Goal: Task Accomplishment & Management: Manage account settings

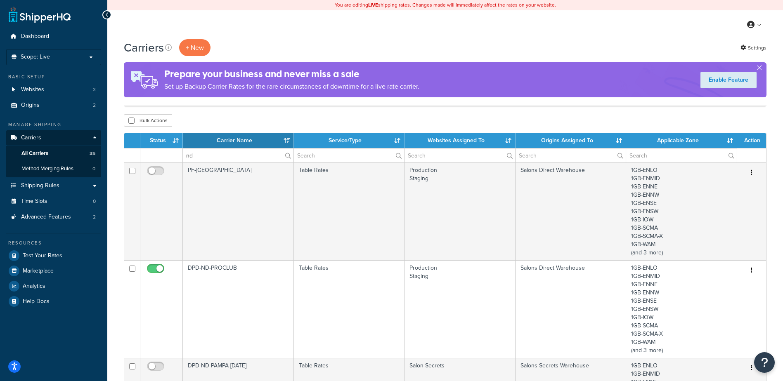
select select "15"
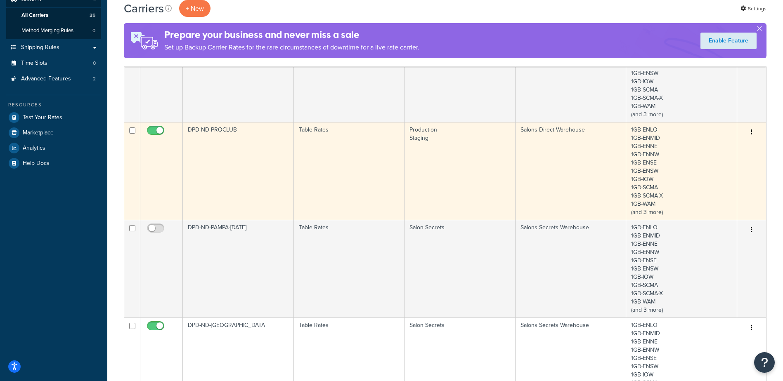
scroll to position [124, 0]
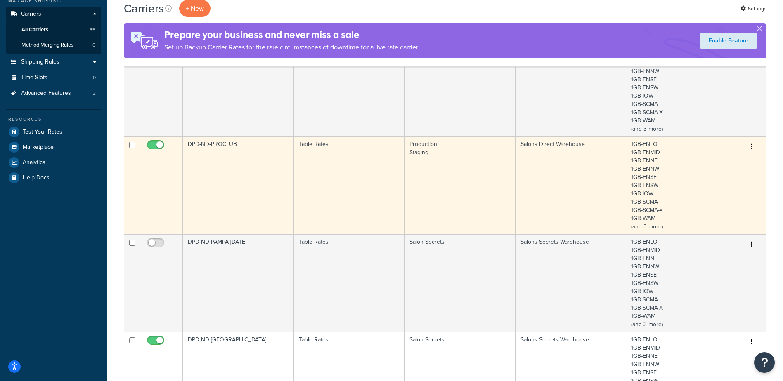
click at [261, 189] on td "DPD-ND-PROCLUB" at bounding box center [238, 186] width 111 height 98
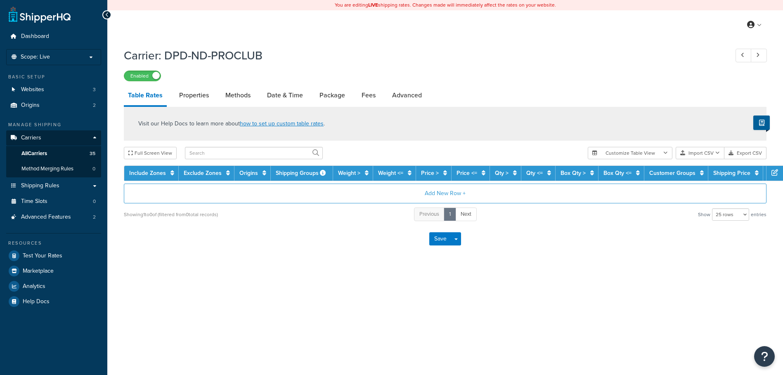
select select "25"
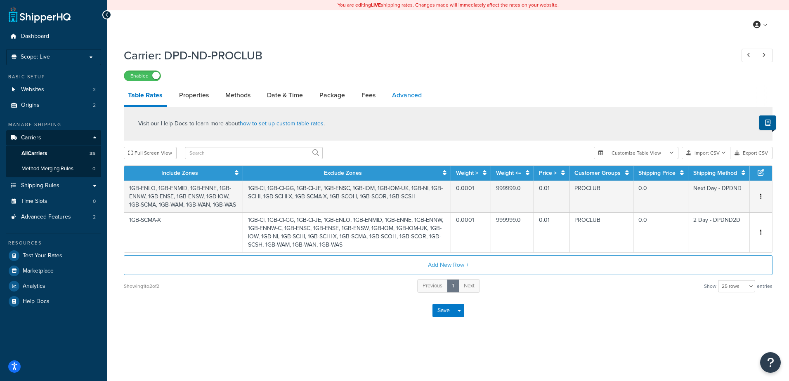
click at [405, 97] on link "Advanced" at bounding box center [407, 95] width 38 height 20
select select "false"
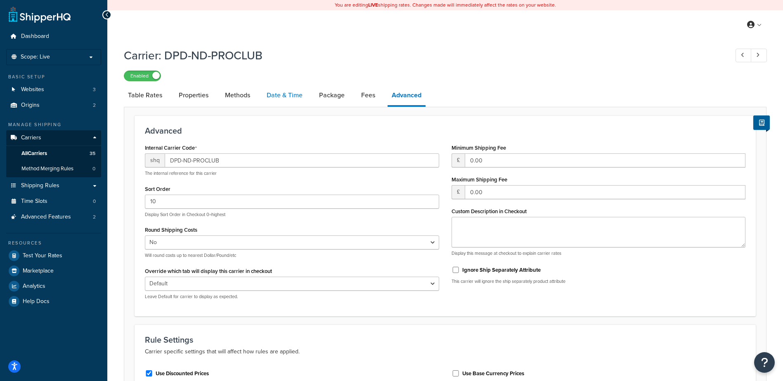
click at [298, 92] on link "Date & Time" at bounding box center [285, 95] width 44 height 20
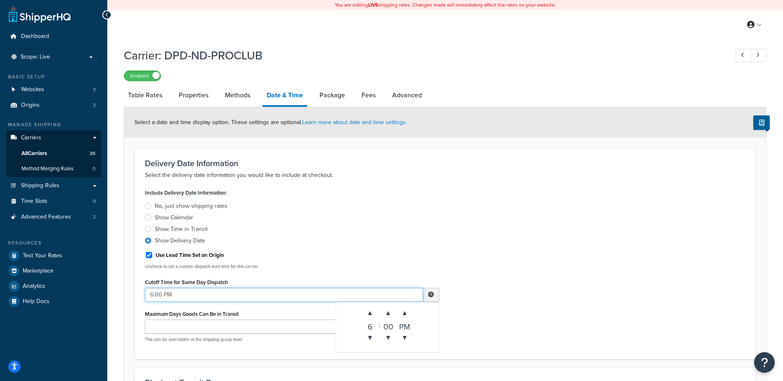
drag, startPoint x: 153, startPoint y: 295, endPoint x: 132, endPoint y: 297, distance: 21.2
type input "5:00 PM"
click at [495, 199] on div "Include Delivery Date Information: No, just show shipping rates Show Calendar S…" at bounding box center [445, 268] width 613 height 162
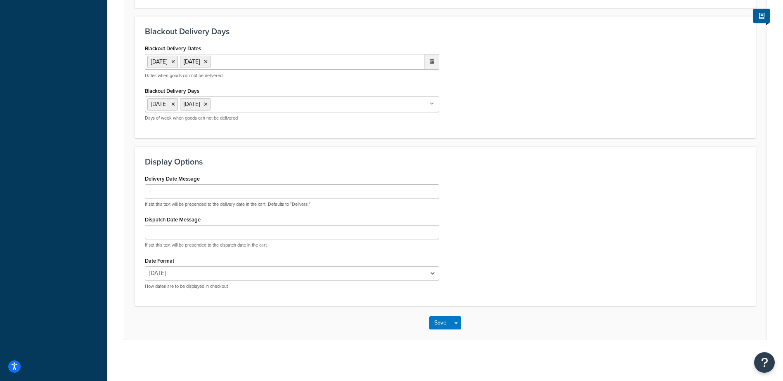
scroll to position [483, 0]
click at [442, 327] on button "Save" at bounding box center [440, 322] width 22 height 13
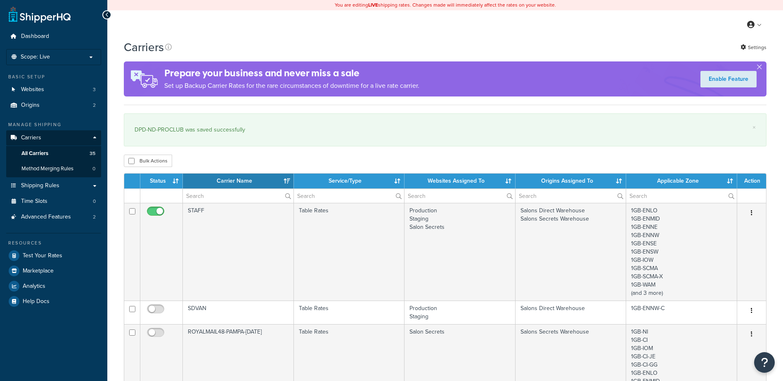
select select "15"
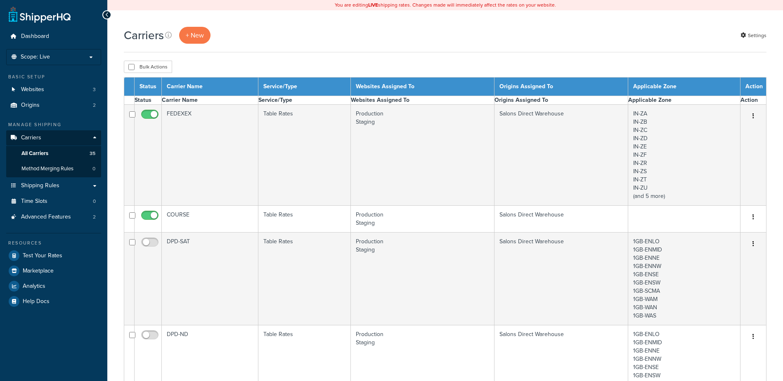
select select "15"
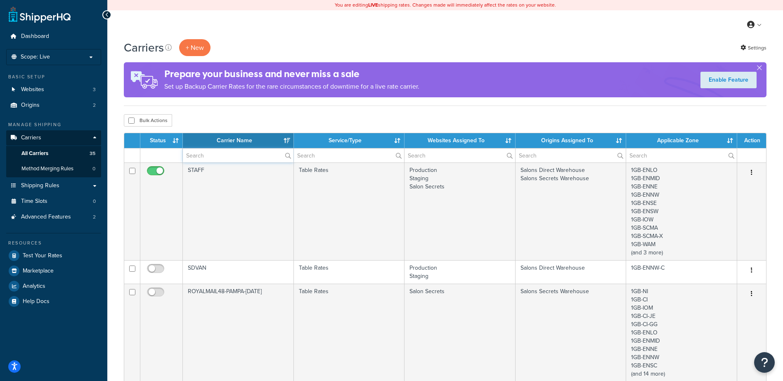
click at [249, 157] on input "text" at bounding box center [238, 156] width 111 height 14
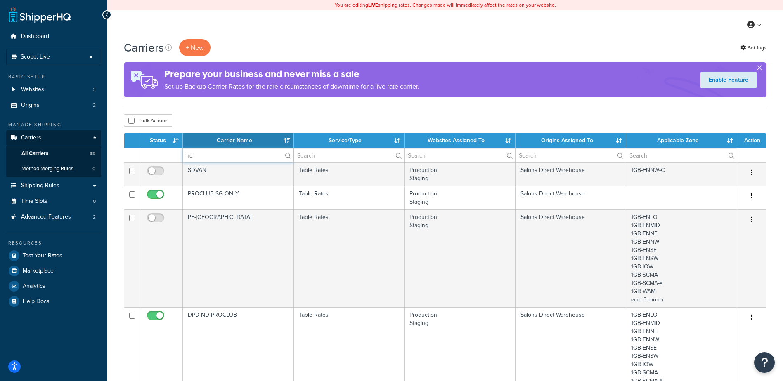
type input "nd"
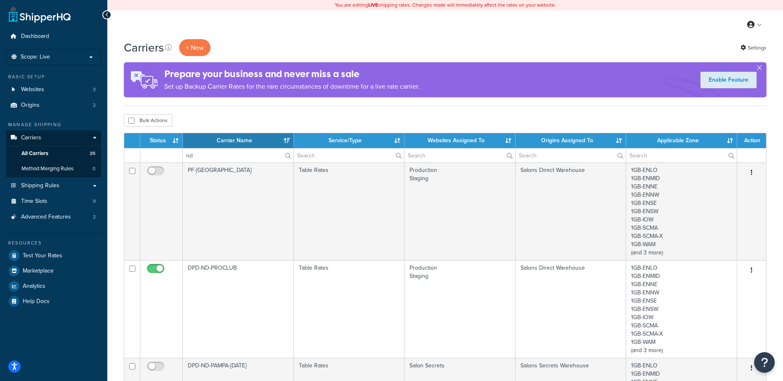
click at [227, 118] on div "Bulk Actions Duplicate [GEOGRAPHIC_DATA]" at bounding box center [445, 120] width 643 height 12
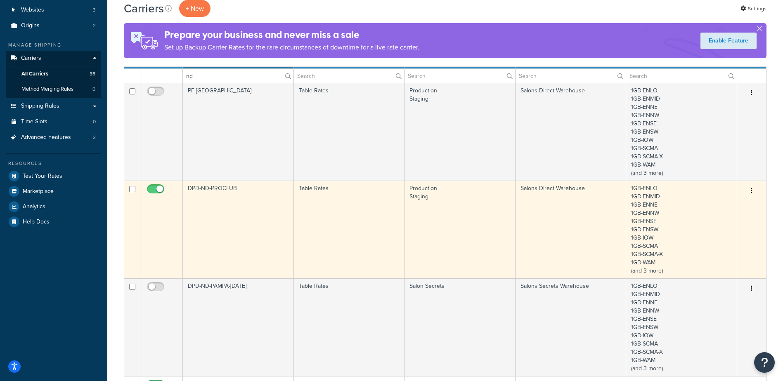
scroll to position [83, 0]
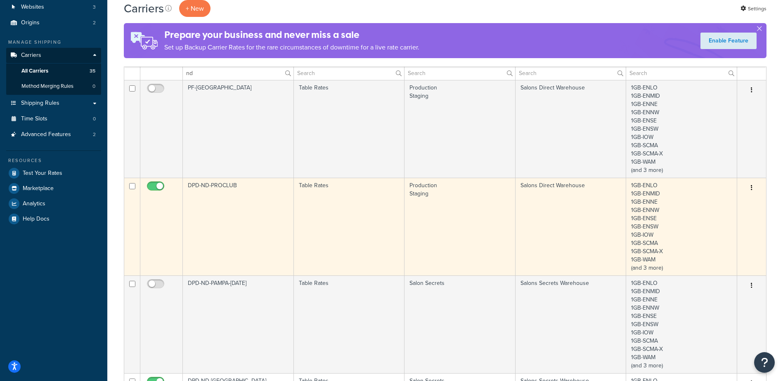
click at [153, 186] on input "checkbox" at bounding box center [156, 188] width 23 height 10
checkbox input "false"
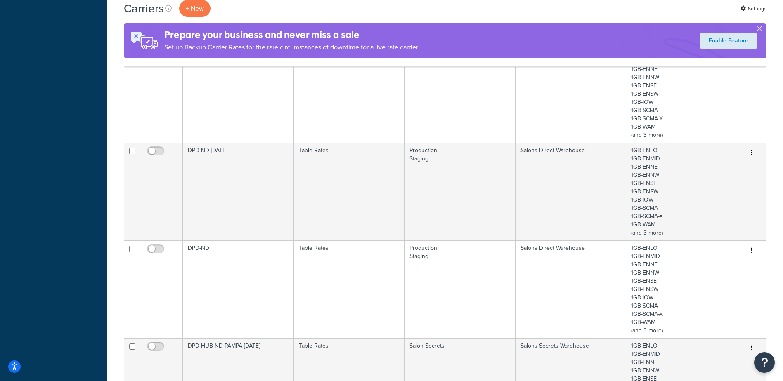
scroll to position [413, 0]
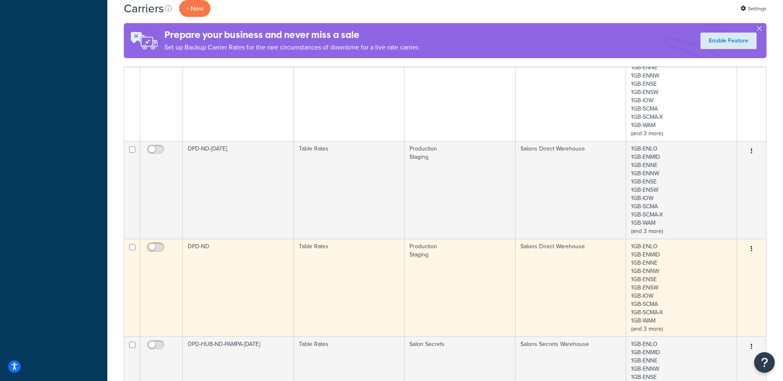
click at [161, 247] on input "checkbox" at bounding box center [156, 249] width 23 height 10
checkbox input "true"
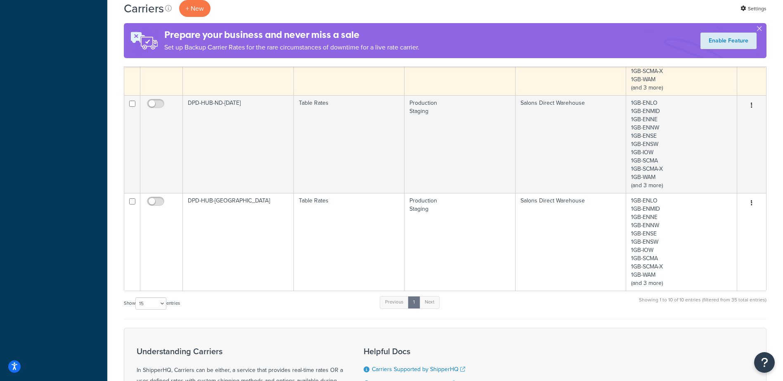
scroll to position [867, 0]
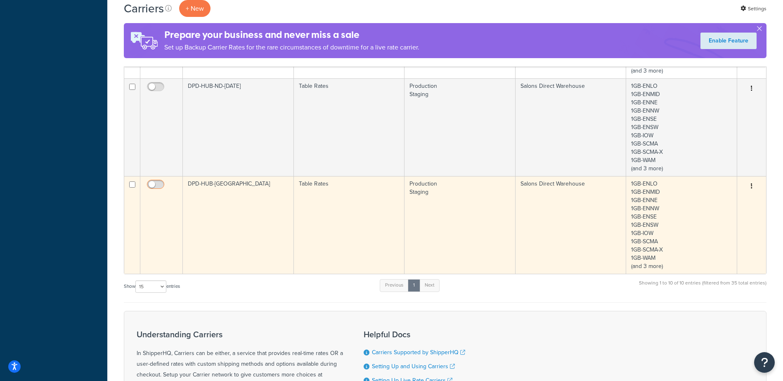
click at [154, 186] on input "checkbox" at bounding box center [156, 187] width 23 height 10
checkbox input "true"
